Goal: Navigation & Orientation: Find specific page/section

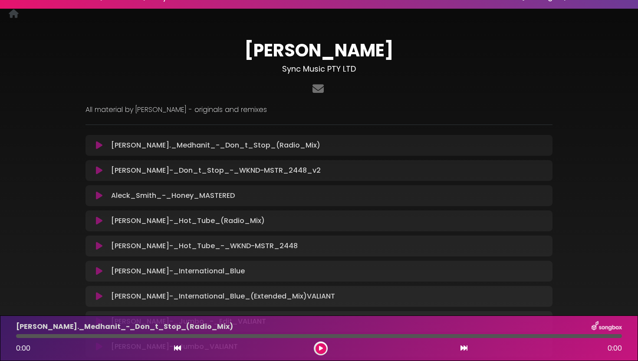
scroll to position [18, 0]
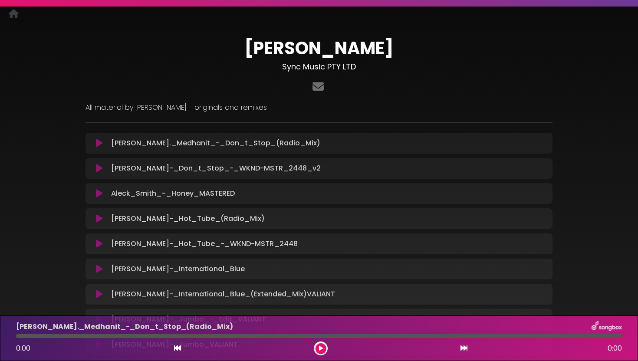
click at [99, 142] on icon at bounding box center [99, 143] width 7 height 9
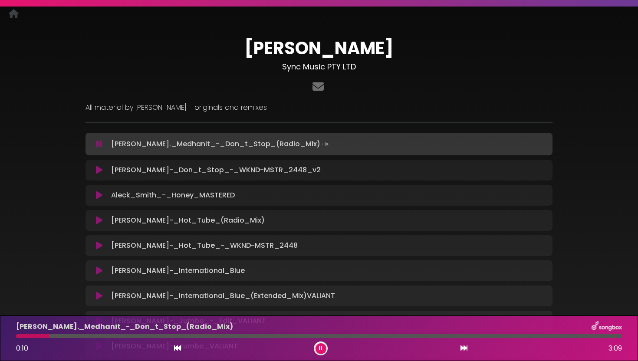
click at [98, 144] on icon at bounding box center [99, 144] width 6 height 9
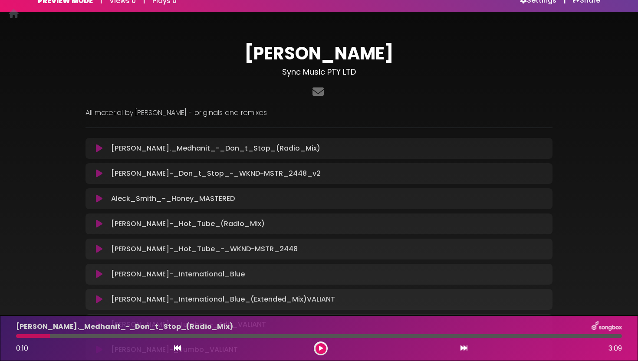
scroll to position [0, 0]
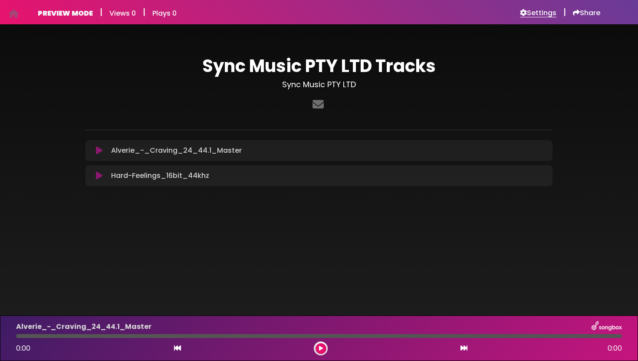
click at [537, 13] on h6 "Settings" at bounding box center [538, 13] width 36 height 9
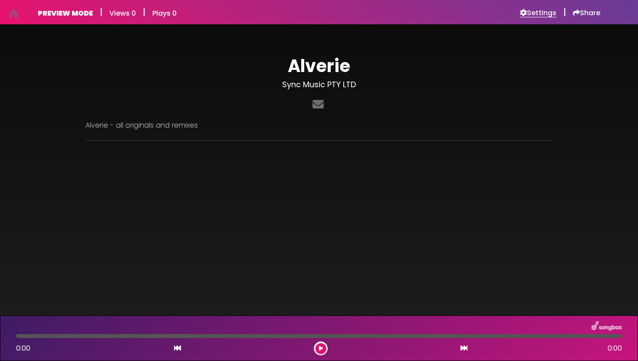
click at [541, 16] on h6 "Settings" at bounding box center [538, 13] width 36 height 9
